Goal: Navigation & Orientation: Find specific page/section

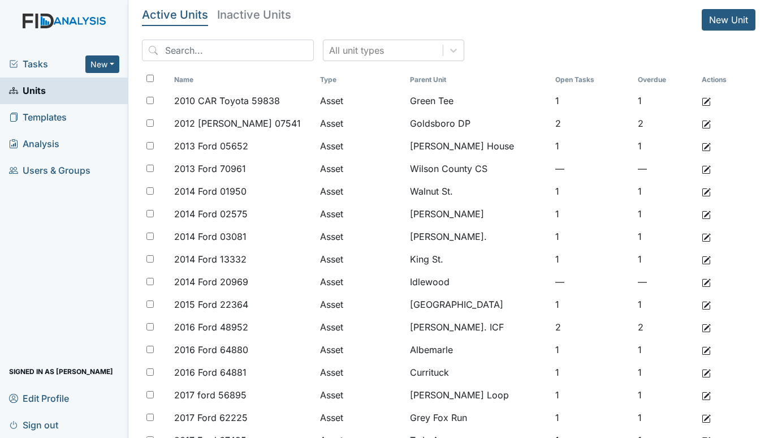
click at [43, 66] on span "Tasks" at bounding box center [47, 64] width 76 height 14
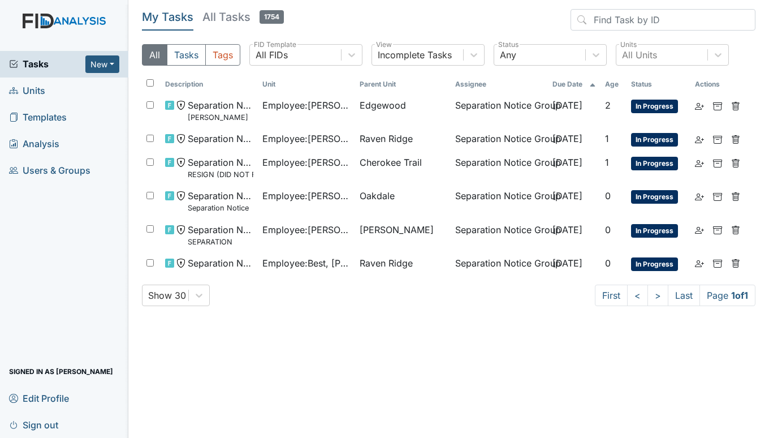
click at [38, 91] on span "Units" at bounding box center [27, 91] width 36 height 18
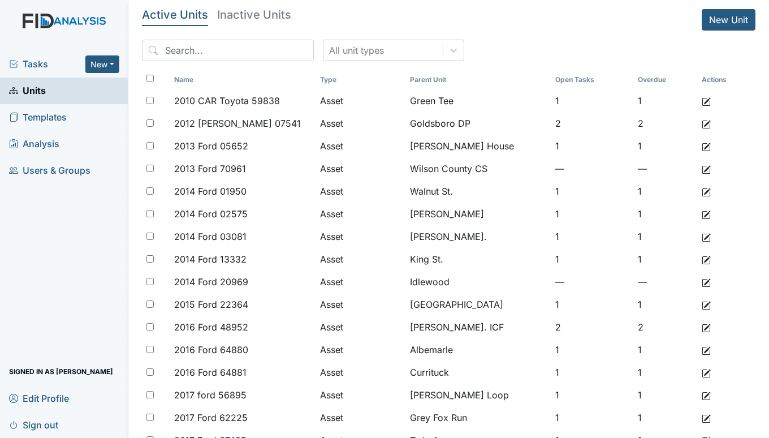
click at [34, 63] on span "Tasks" at bounding box center [47, 64] width 76 height 14
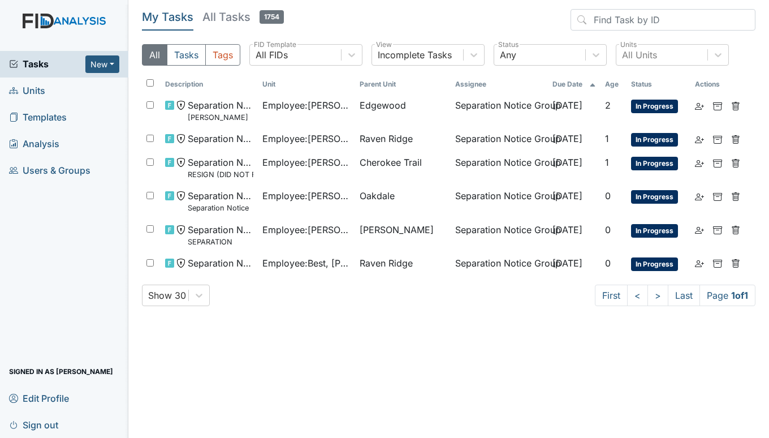
click at [35, 90] on span "Units" at bounding box center [27, 91] width 36 height 18
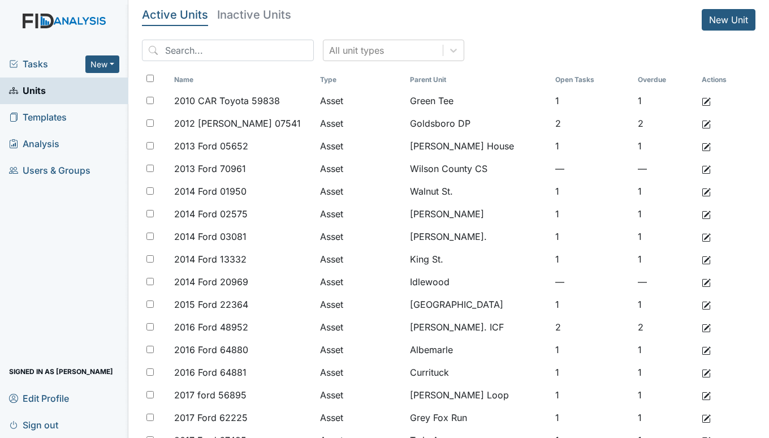
click at [41, 58] on span "Tasks" at bounding box center [47, 64] width 76 height 14
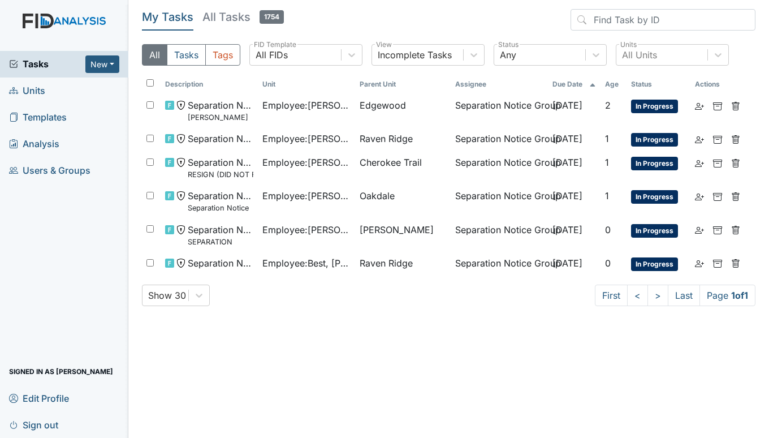
click at [33, 89] on span "Units" at bounding box center [27, 91] width 36 height 18
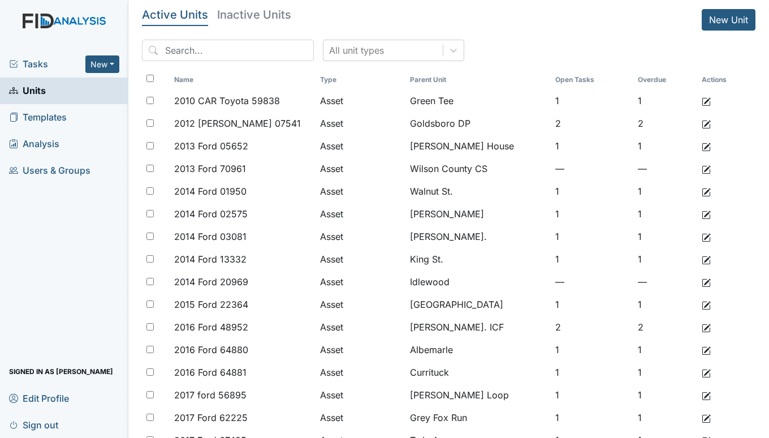
click at [30, 58] on span "Tasks" at bounding box center [47, 64] width 76 height 14
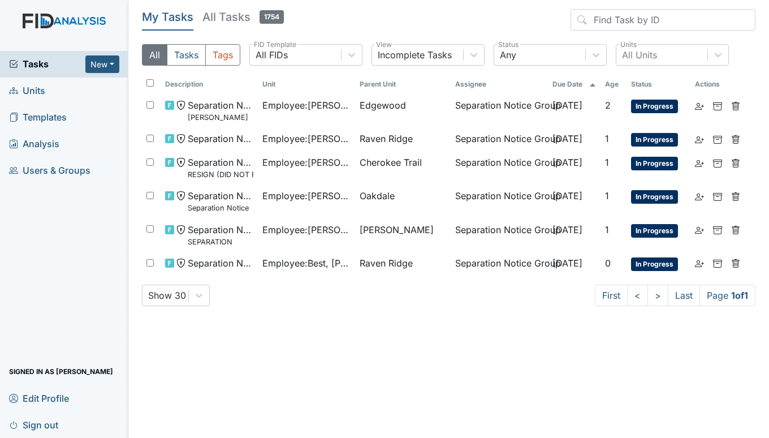
click at [32, 84] on span "Units" at bounding box center [27, 91] width 36 height 18
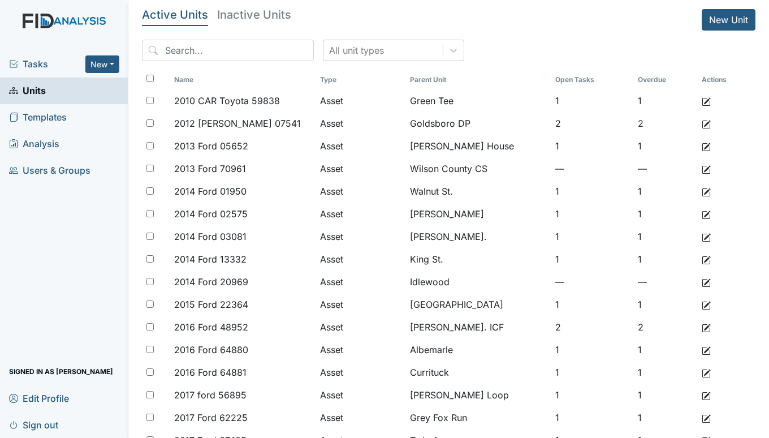
click at [31, 57] on span "Tasks" at bounding box center [47, 64] width 76 height 14
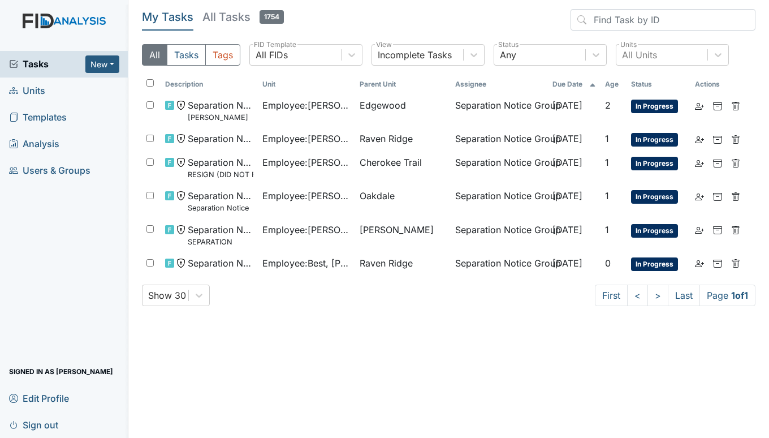
click at [28, 89] on span "Units" at bounding box center [27, 91] width 36 height 18
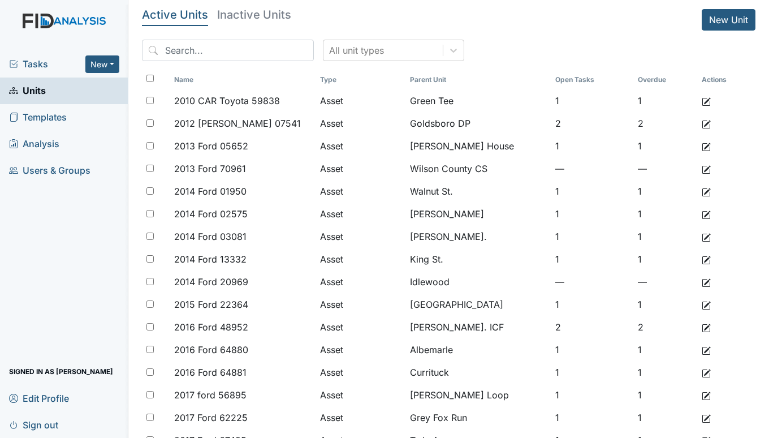
click at [31, 59] on span "Tasks" at bounding box center [47, 64] width 76 height 14
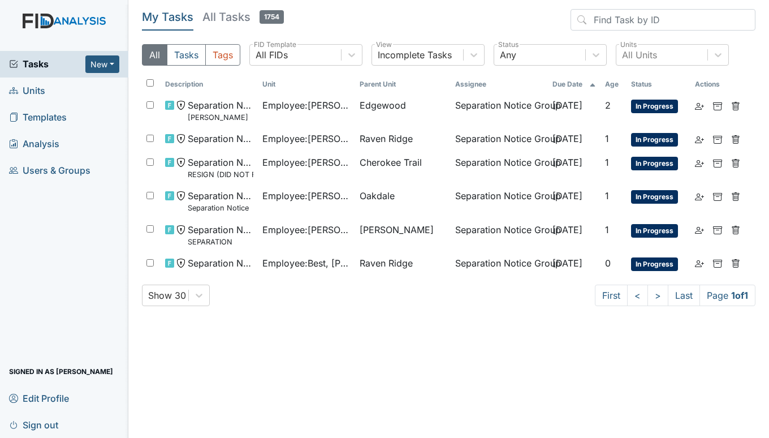
click at [26, 89] on span "Units" at bounding box center [27, 91] width 36 height 18
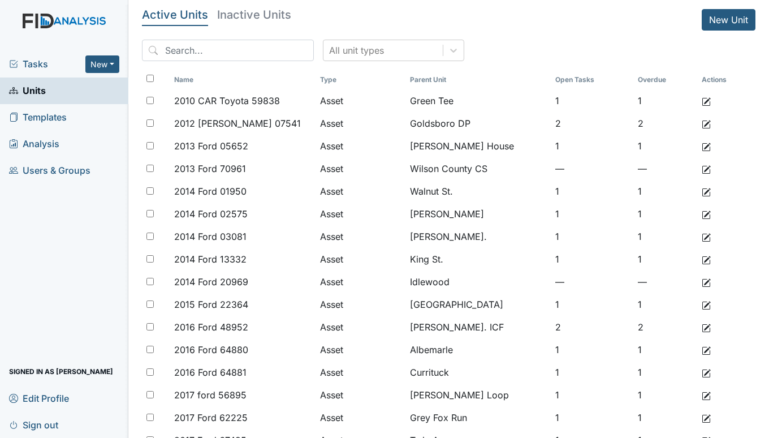
click at [31, 67] on span "Tasks" at bounding box center [47, 64] width 76 height 14
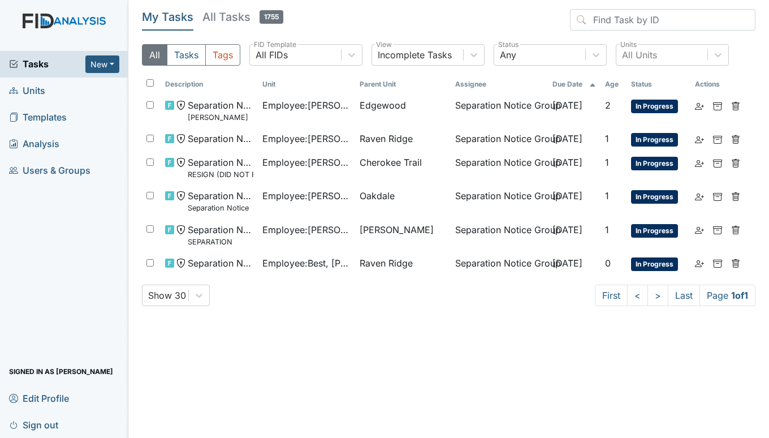
click at [43, 90] on span "Units" at bounding box center [27, 91] width 36 height 18
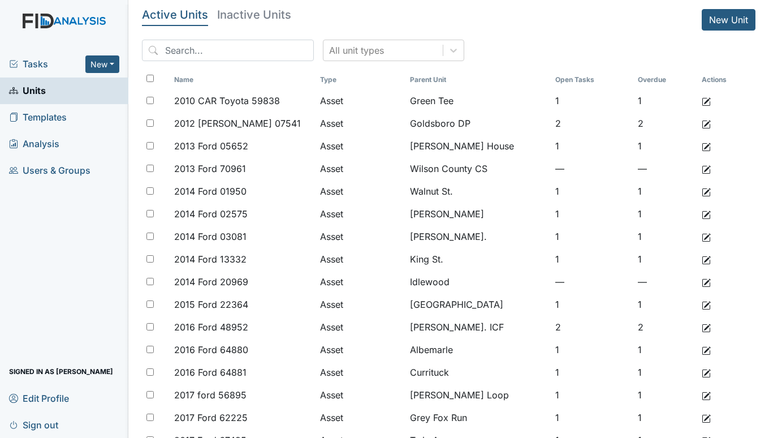
click at [35, 62] on span "Tasks" at bounding box center [47, 64] width 76 height 14
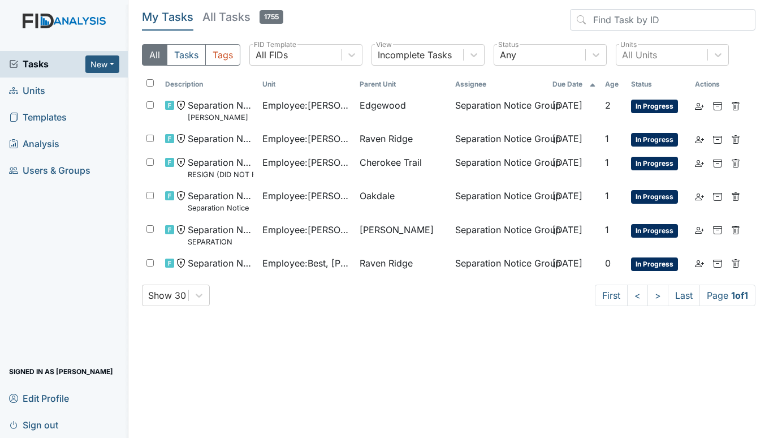
click at [37, 89] on span "Units" at bounding box center [27, 91] width 36 height 18
